Goal: Check status: Check status

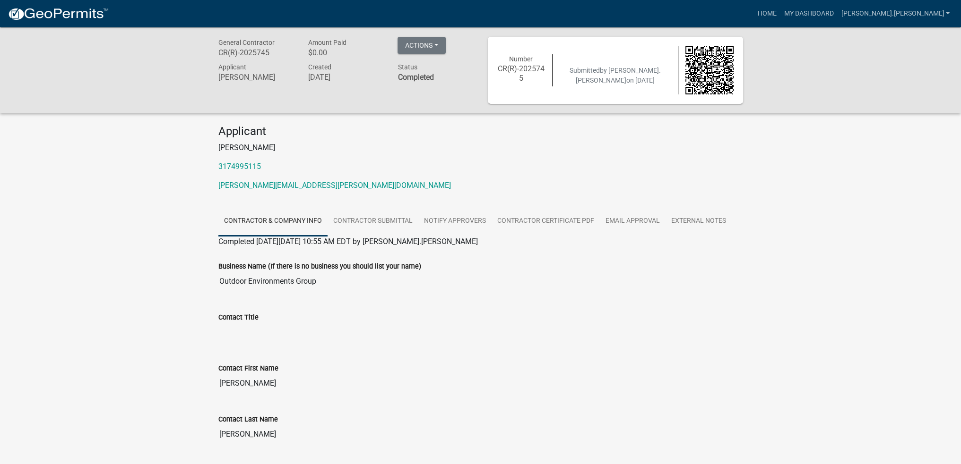
click at [352, 256] on div "Business Name (If there is no business you should list your name) Outdoor Envir…" at bounding box center [480, 269] width 524 height 43
drag, startPoint x: 346, startPoint y: 220, endPoint x: 356, endPoint y: 216, distance: 10.6
click at [346, 220] on link "Contractor Submittal" at bounding box center [372, 221] width 91 height 30
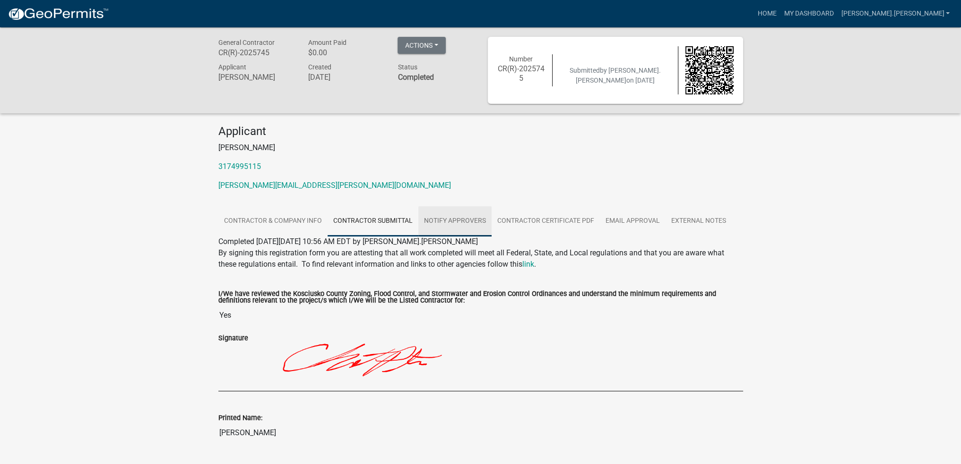
click at [457, 220] on link "Notify Approvers" at bounding box center [454, 221] width 73 height 30
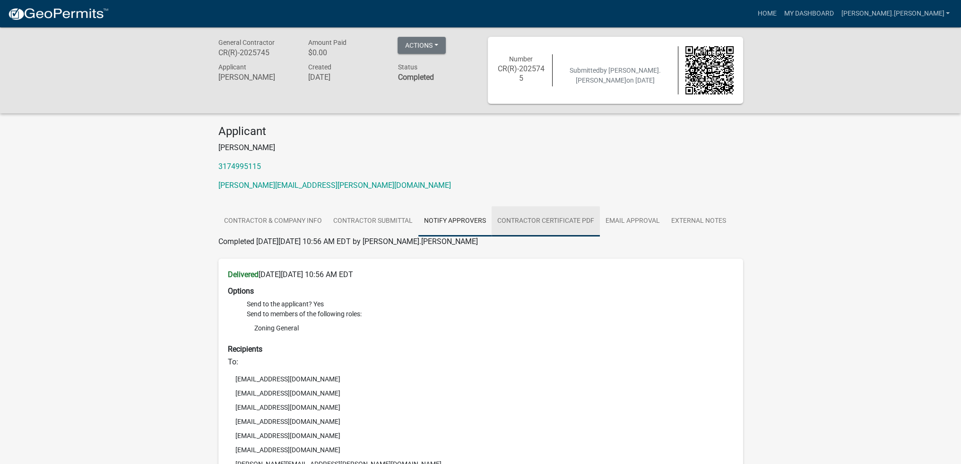
click at [528, 221] on link "Contractor Certificate PDF" at bounding box center [545, 221] width 108 height 30
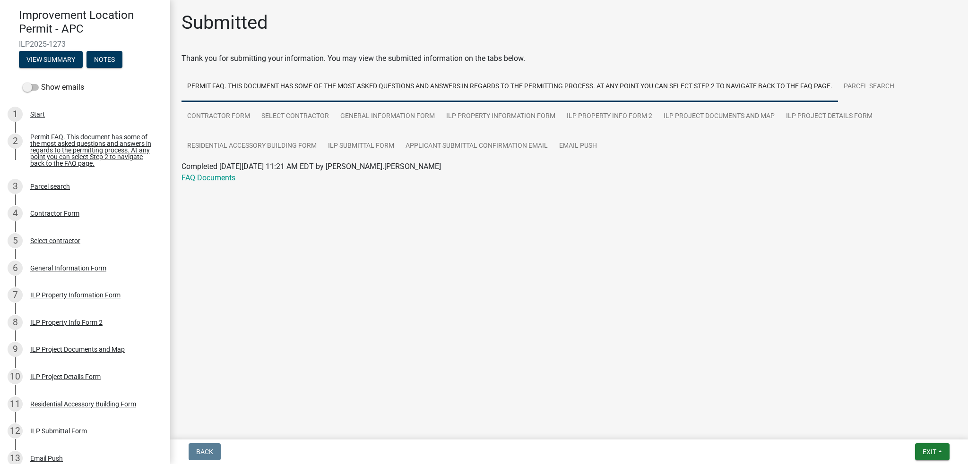
click at [401, 269] on main "Submitted Thank you for submitting your information. You may view the submitted…" at bounding box center [569, 218] width 798 height 436
